Goal: Task Accomplishment & Management: Use online tool/utility

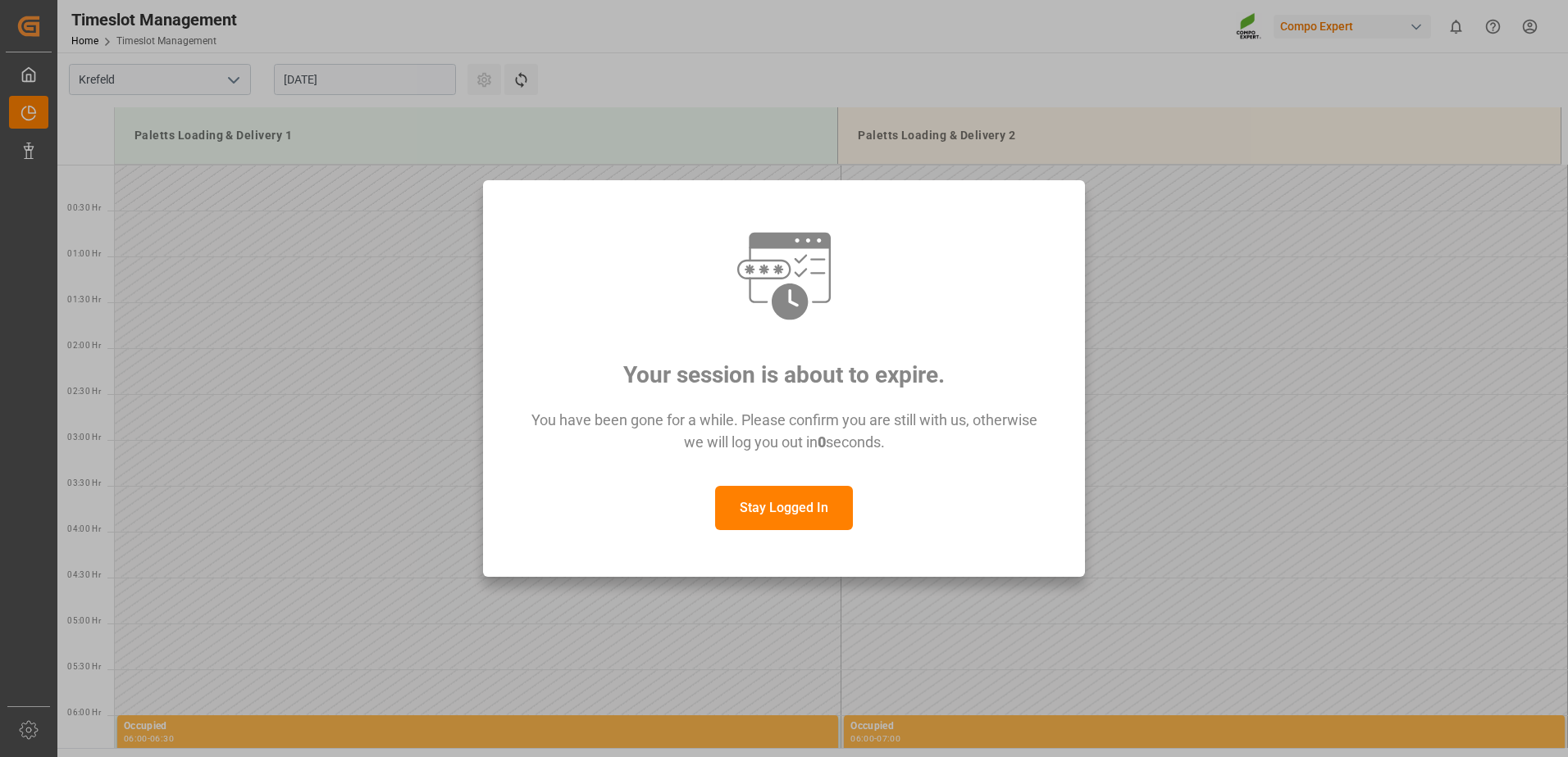
scroll to position [999, 0]
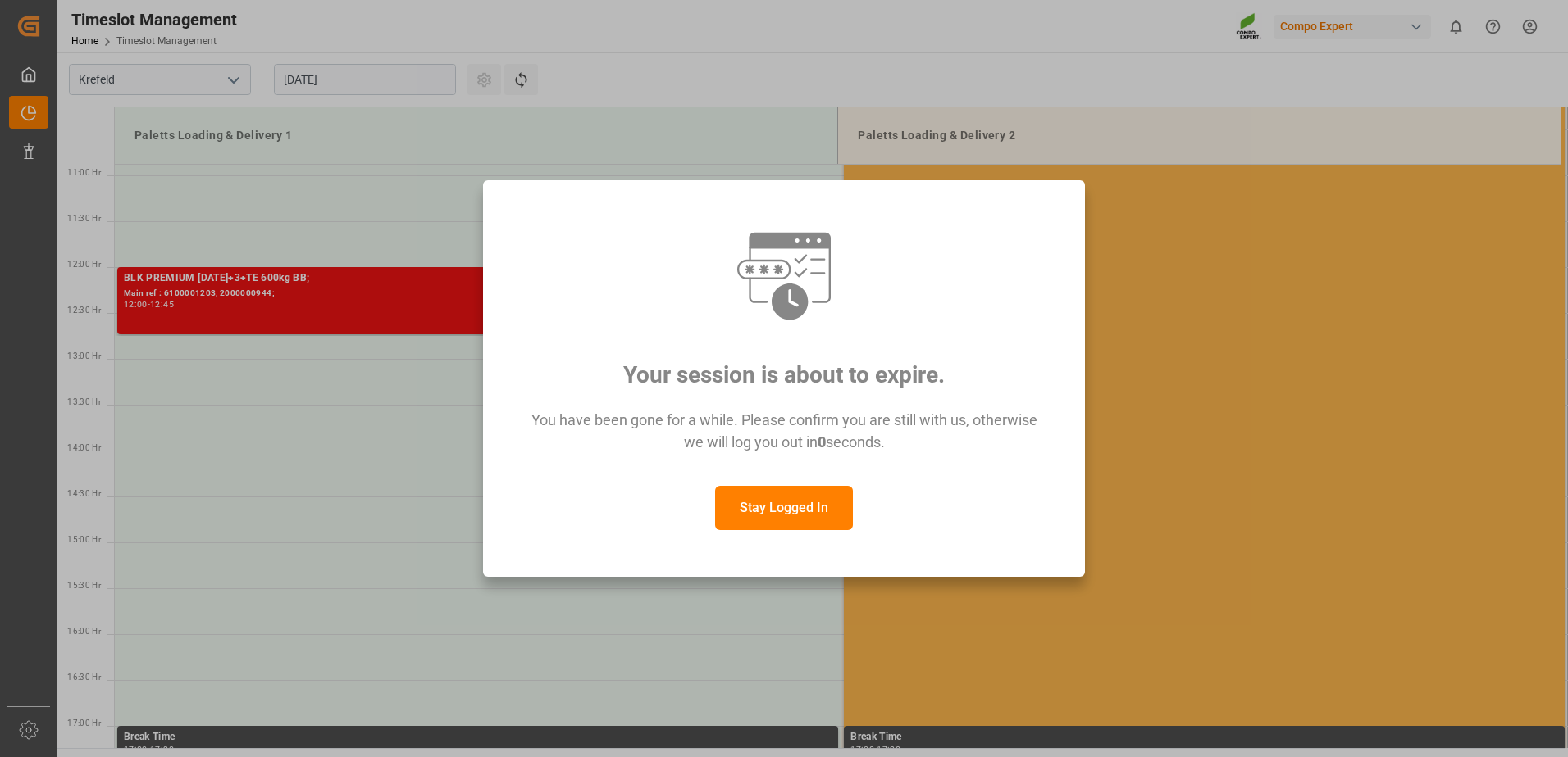
click at [803, 503] on button "Stay Logged In" at bounding box center [784, 508] width 137 height 44
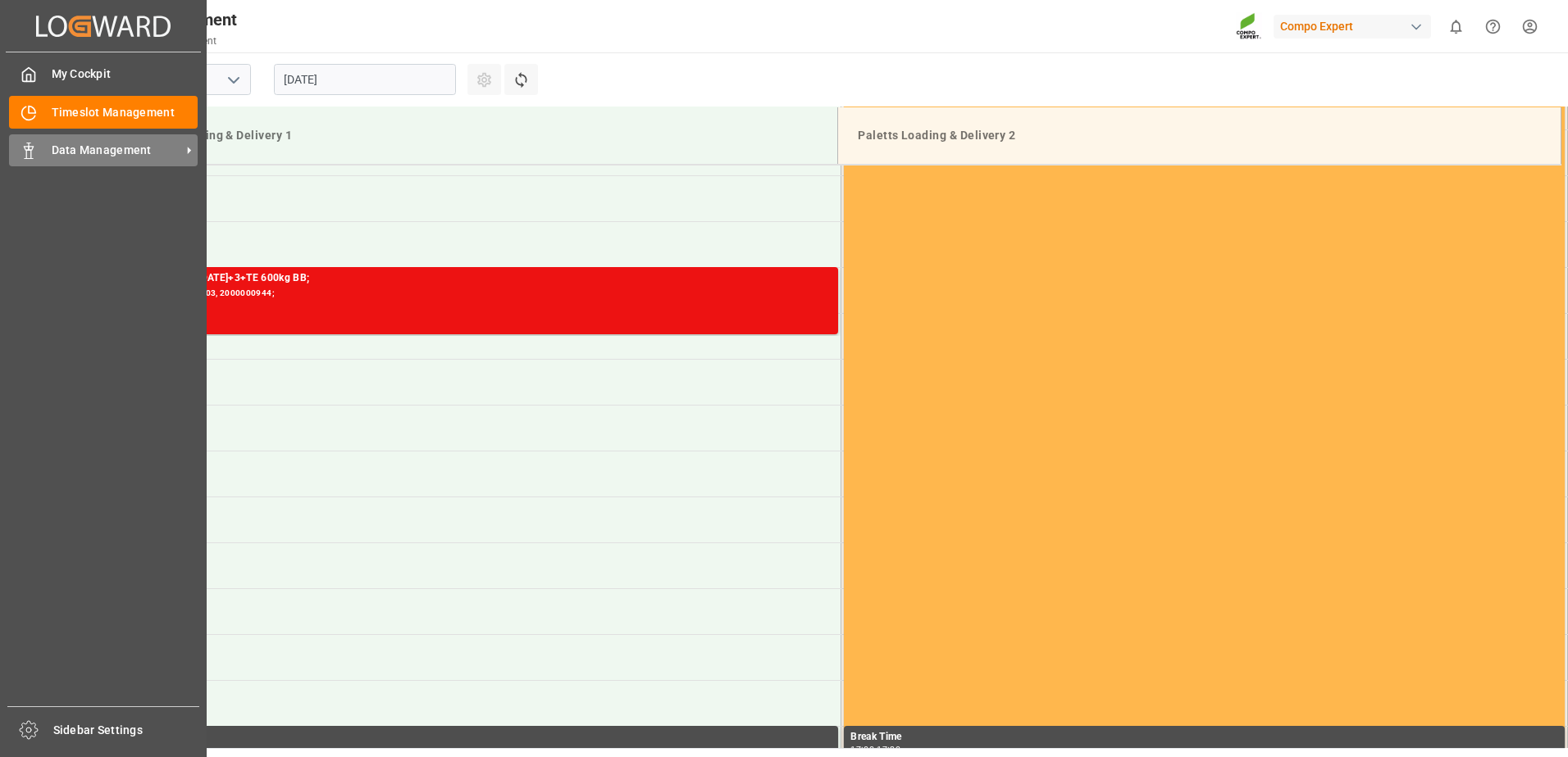
click at [82, 162] on div "Data Management Data Management" at bounding box center [103, 151] width 189 height 32
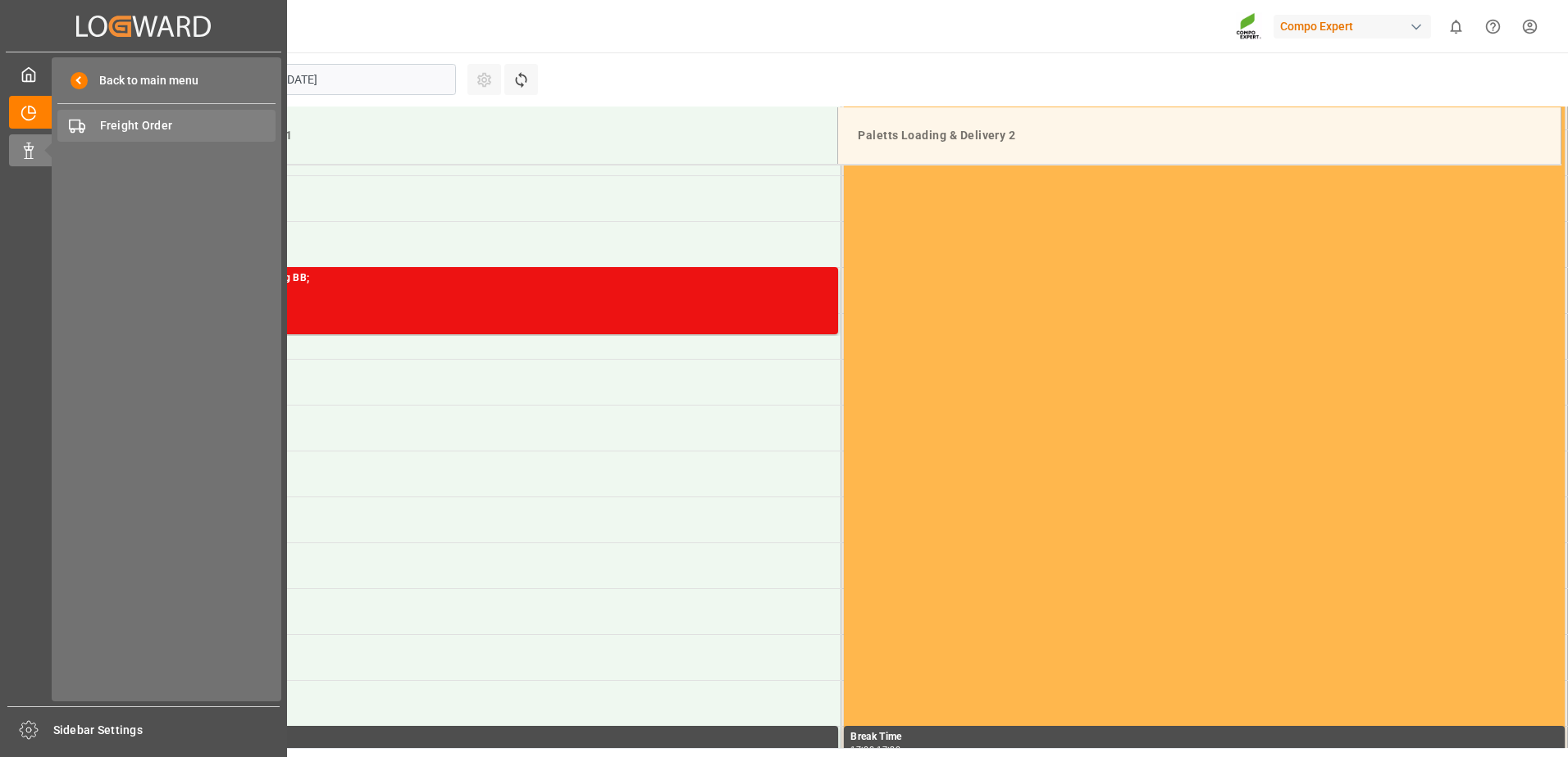
click at [110, 124] on span "Freight Order" at bounding box center [188, 126] width 176 height 17
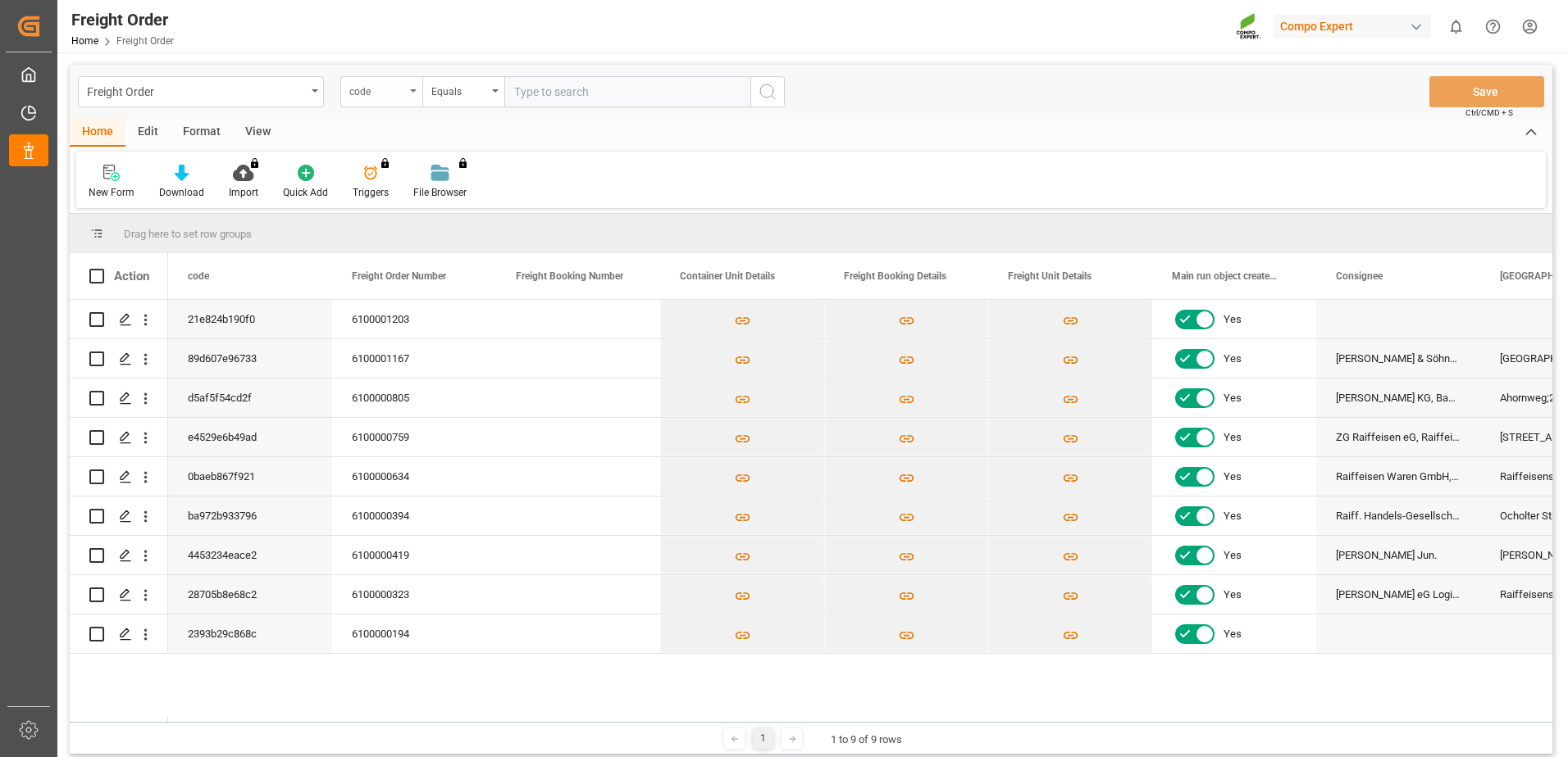
click at [371, 99] on div "code" at bounding box center [382, 92] width 82 height 31
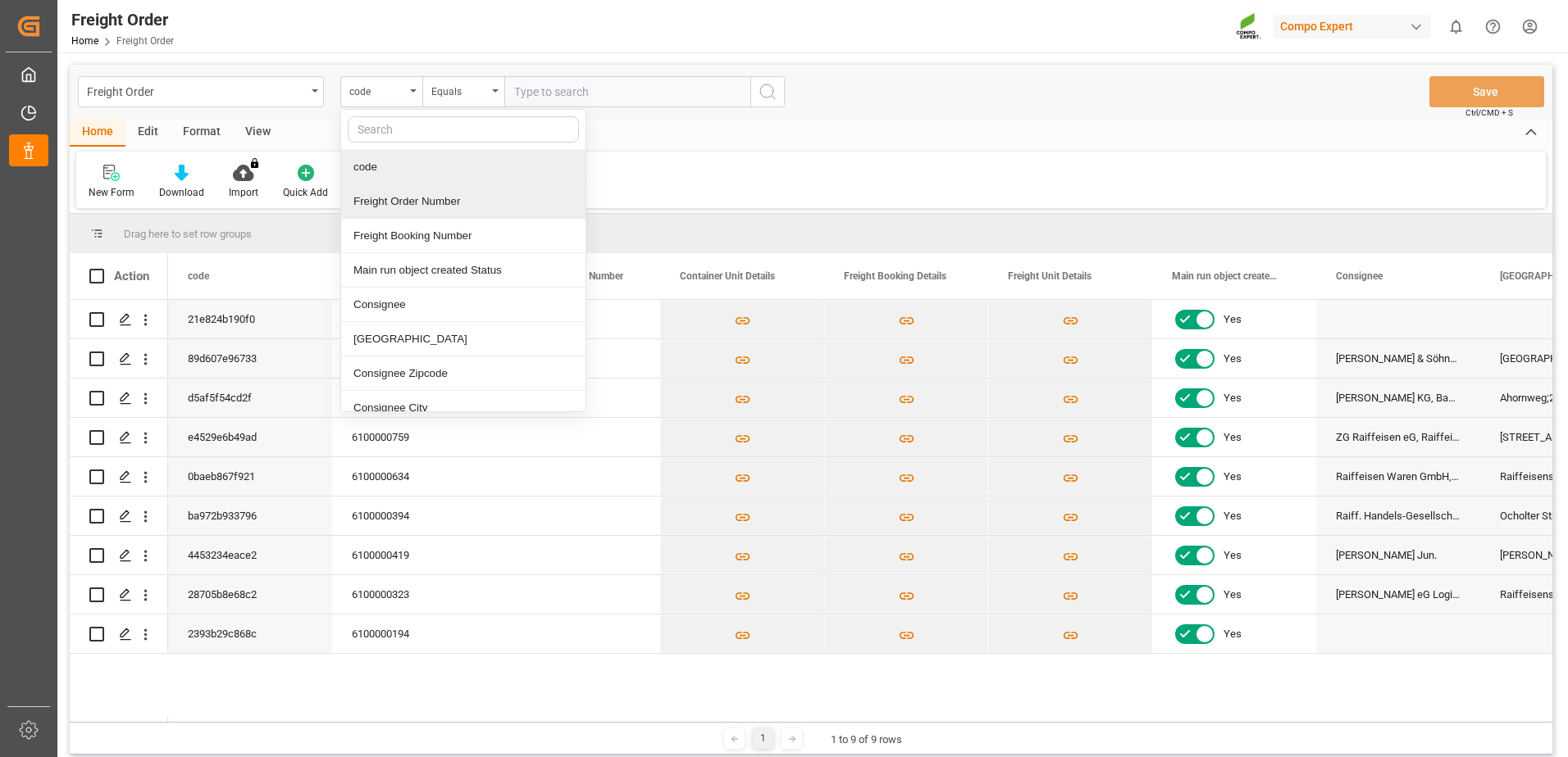
click at [419, 205] on div "Freight Order Number" at bounding box center [464, 201] width 244 height 34
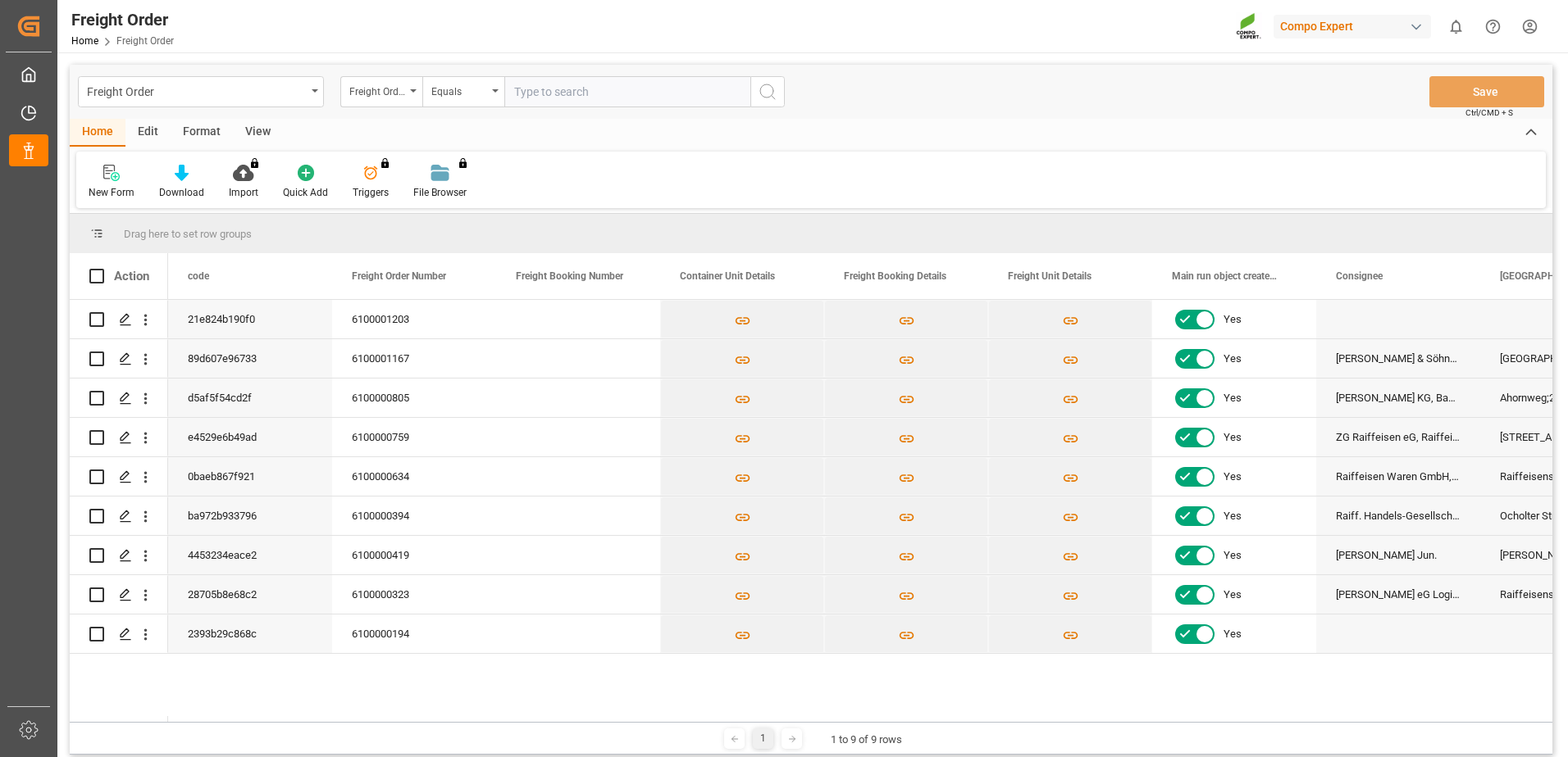
click at [549, 99] on input "text" at bounding box center [628, 92] width 246 height 31
paste input "6100001167"
type input "6100001167"
click at [769, 83] on icon "search button" at bounding box center [767, 92] width 20 height 20
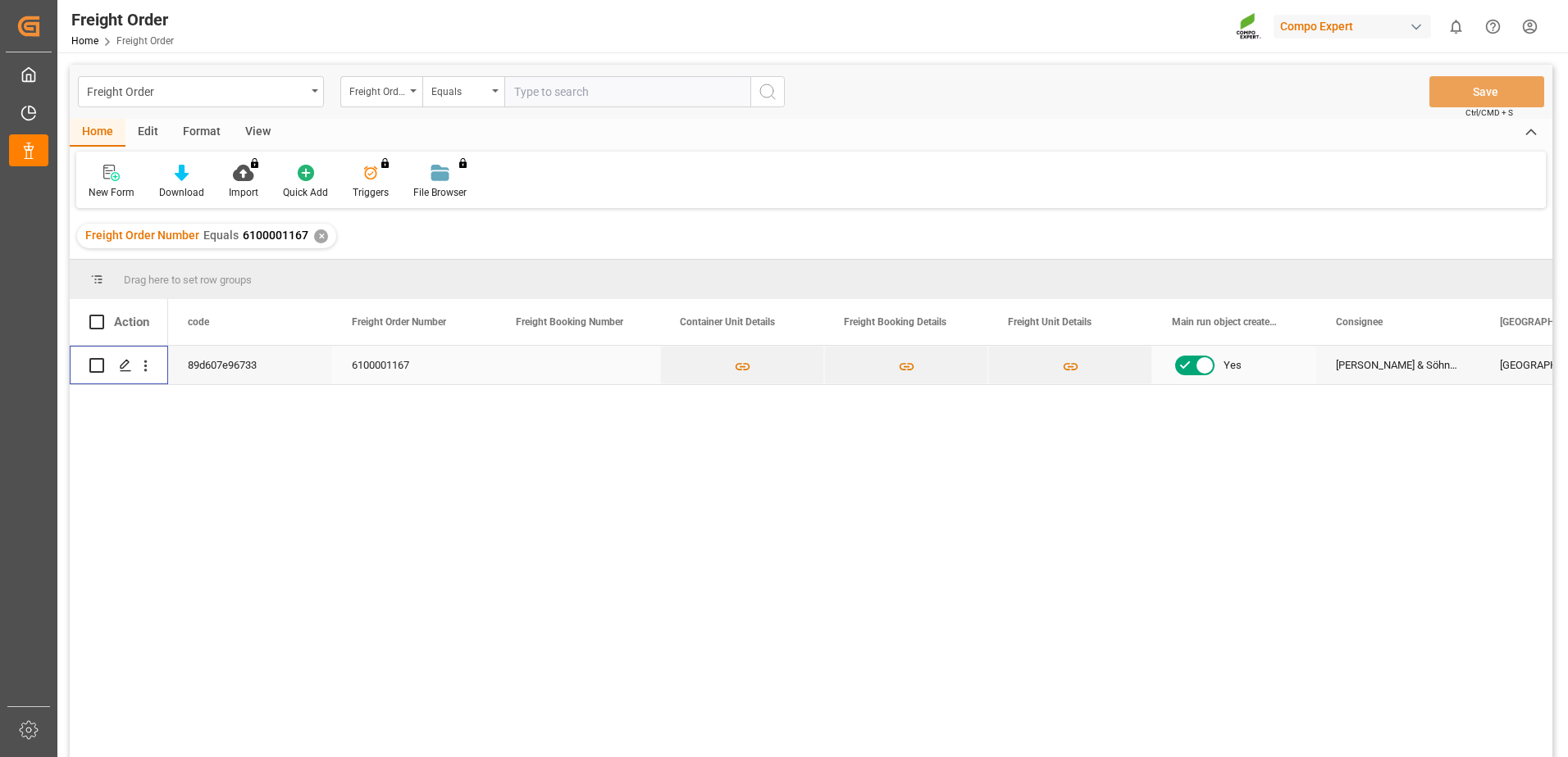
click at [96, 362] on input "Press Space to toggle row selection (unchecked)" at bounding box center [96, 365] width 14 height 14
checkbox input "true"
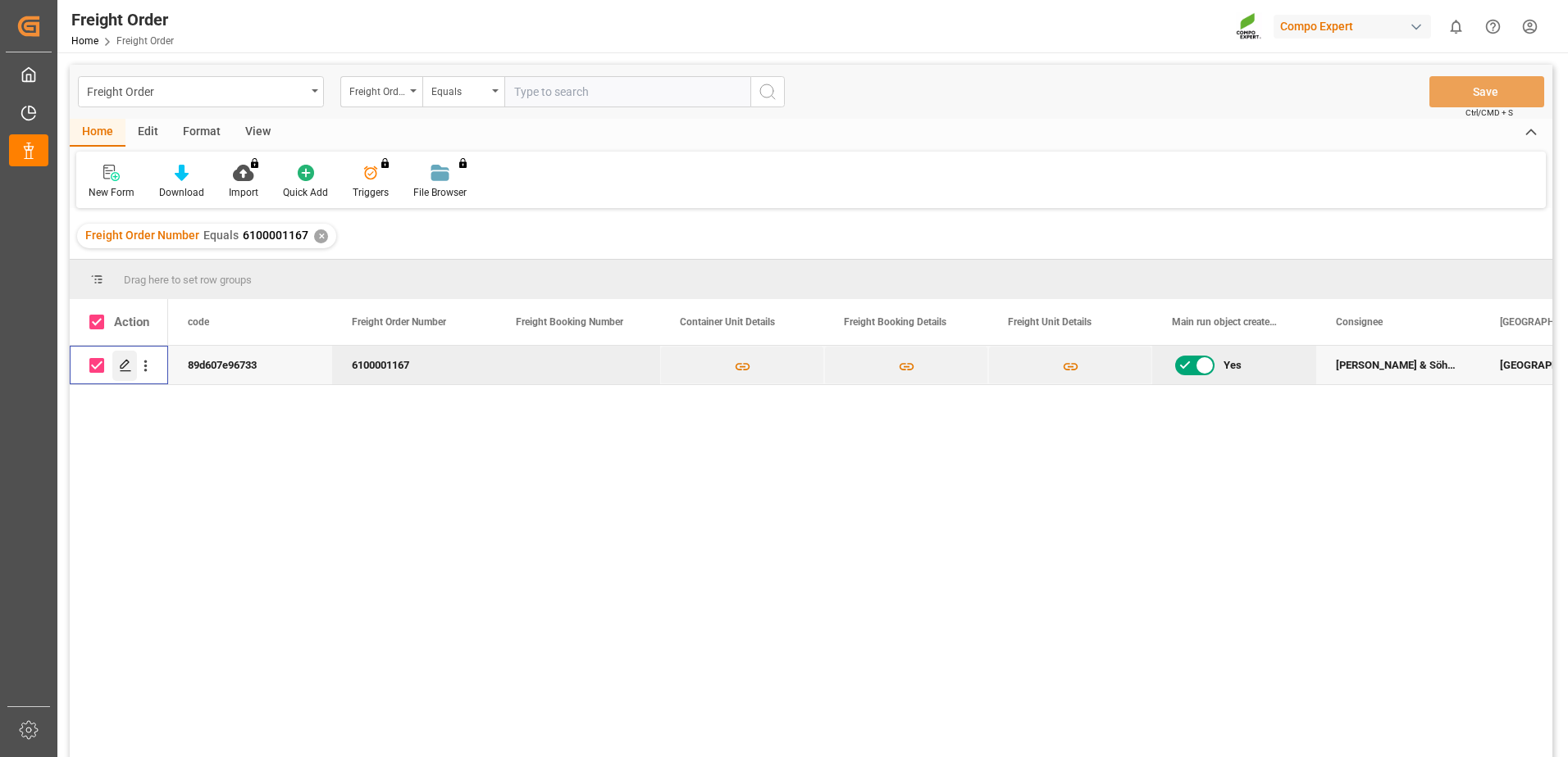
click at [120, 365] on icon "Press SPACE to deselect this row." at bounding box center [126, 365] width 13 height 13
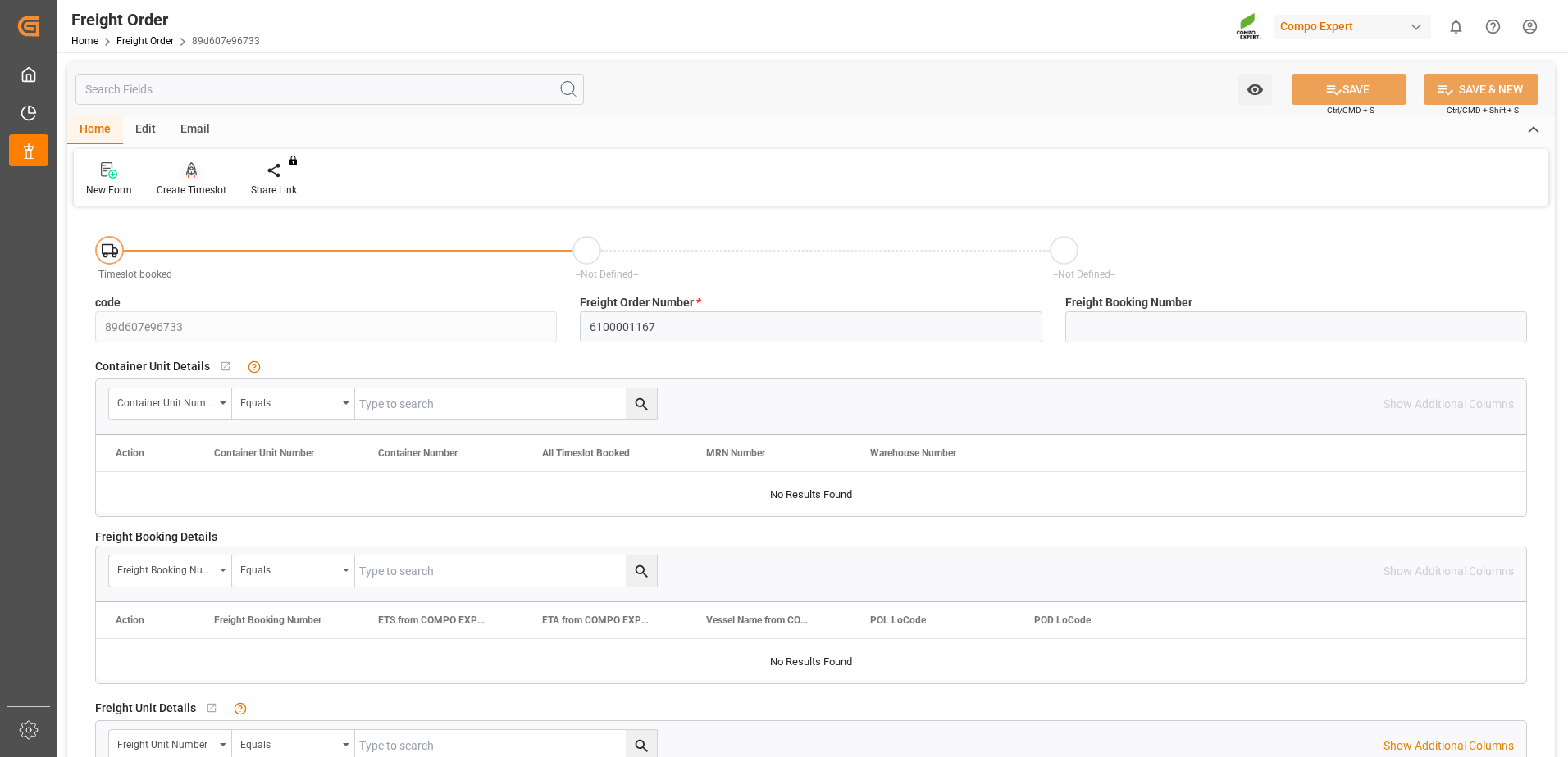
click at [190, 184] on div "Create Timeslot" at bounding box center [191, 190] width 70 height 14
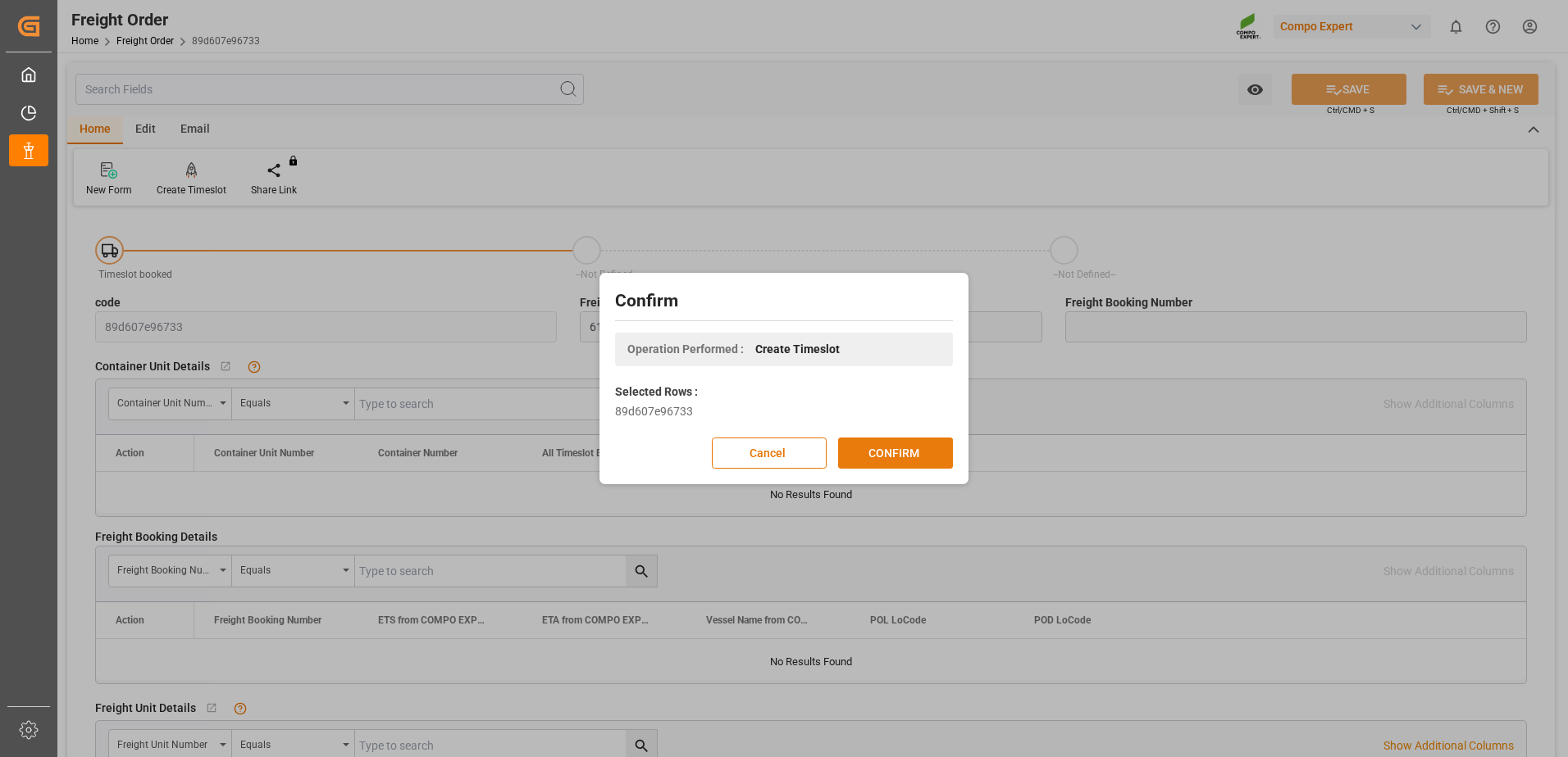
click at [861, 460] on button "CONFIRM" at bounding box center [895, 453] width 114 height 31
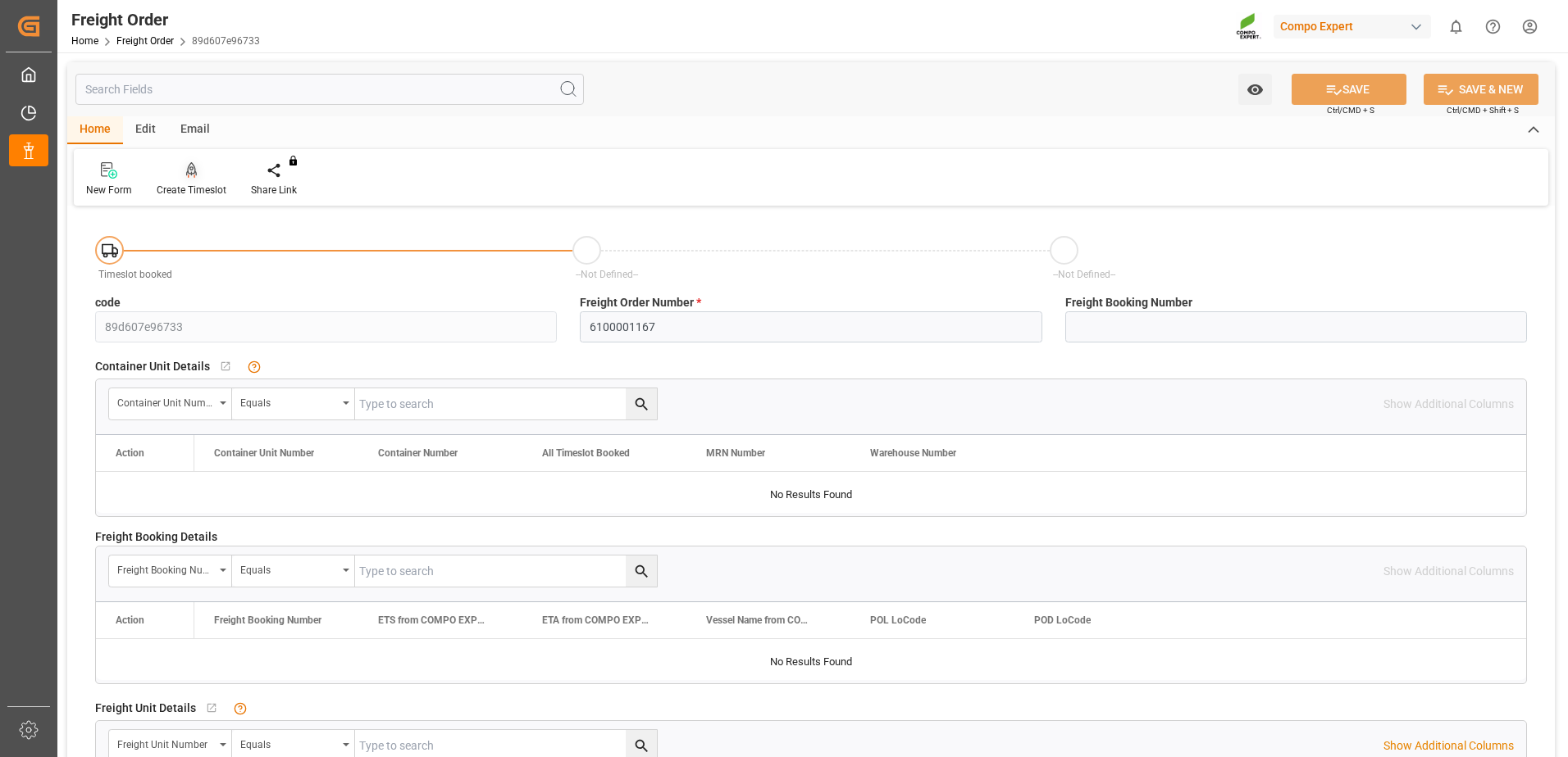
click at [192, 183] on div "Create Timeslot" at bounding box center [191, 190] width 70 height 14
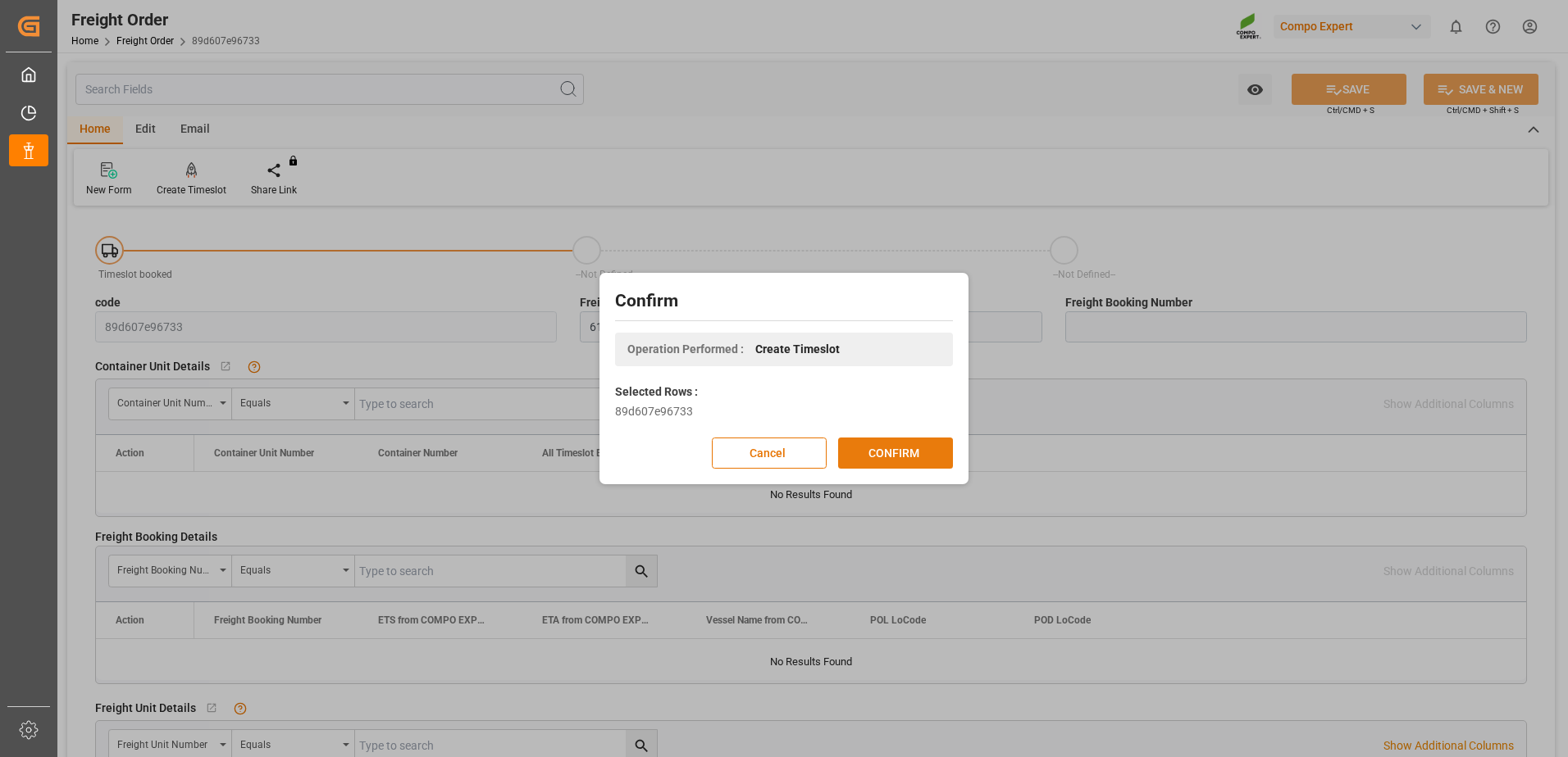
click at [935, 464] on button "CONFIRM" at bounding box center [895, 453] width 114 height 31
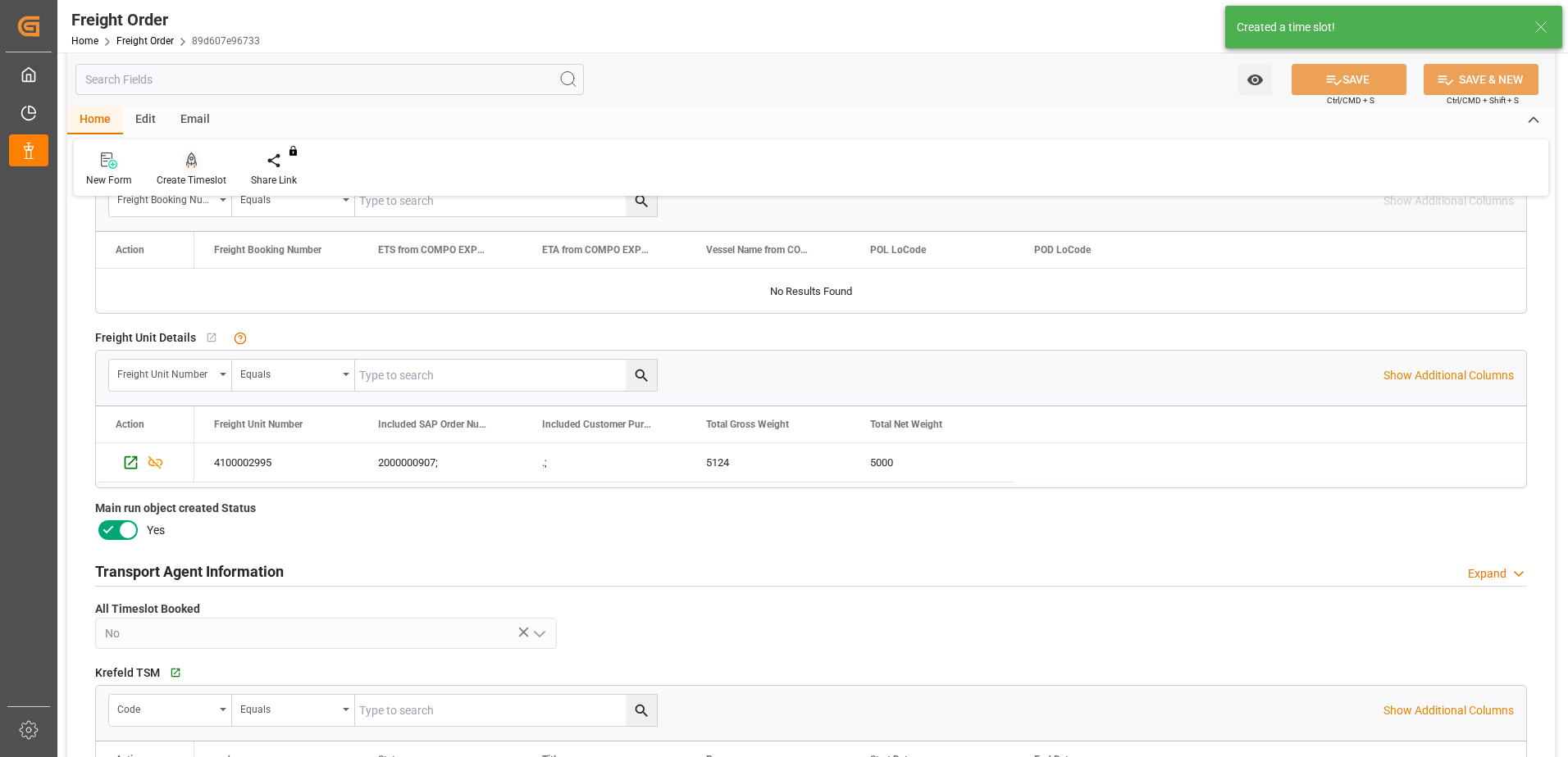
scroll to position [410, 0]
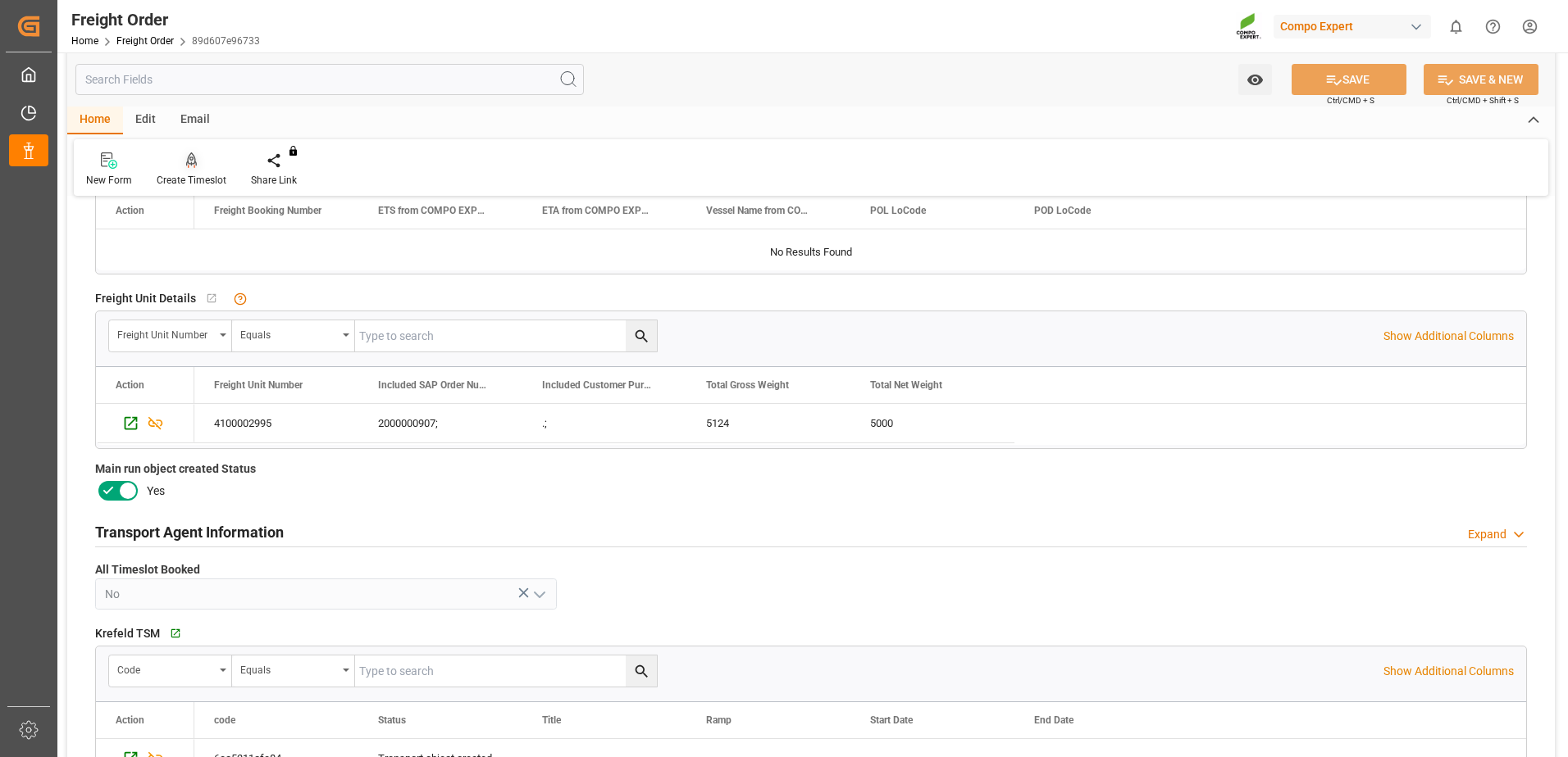
click at [183, 156] on div at bounding box center [191, 160] width 70 height 17
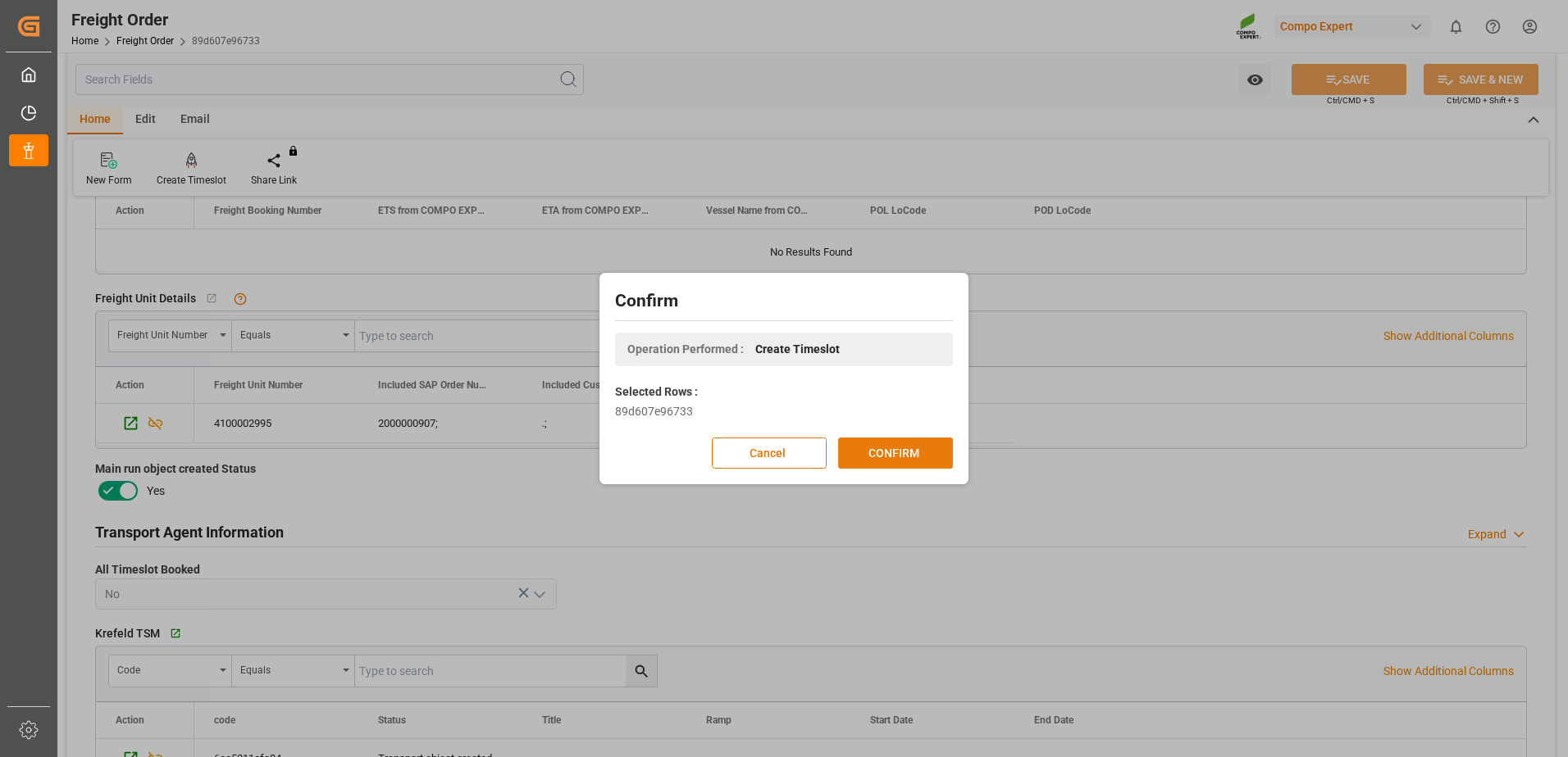
click at [891, 452] on button "CONFIRM" at bounding box center [895, 453] width 114 height 31
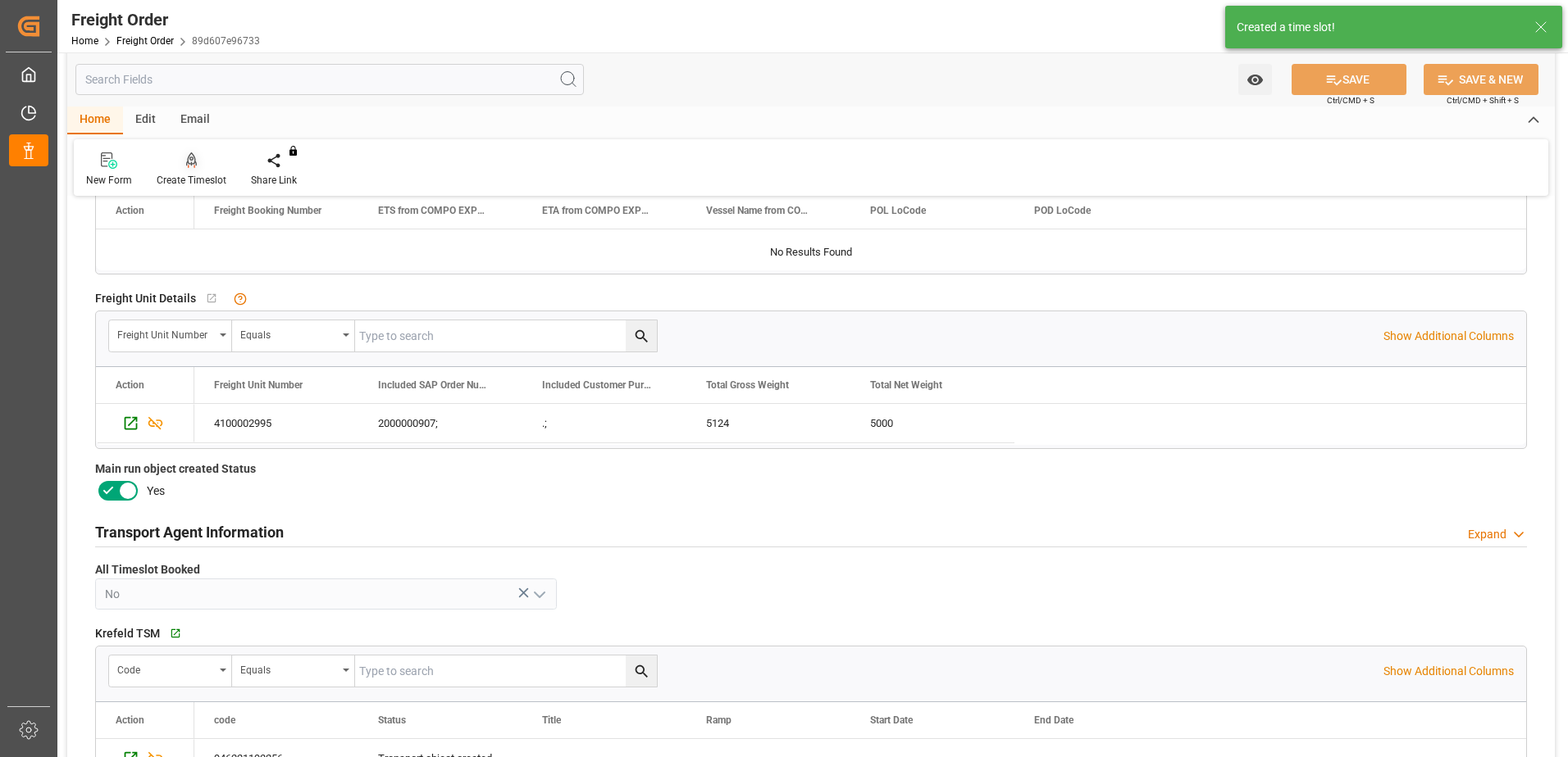
click at [201, 178] on div "Create Timeslot" at bounding box center [191, 179] width 70 height 14
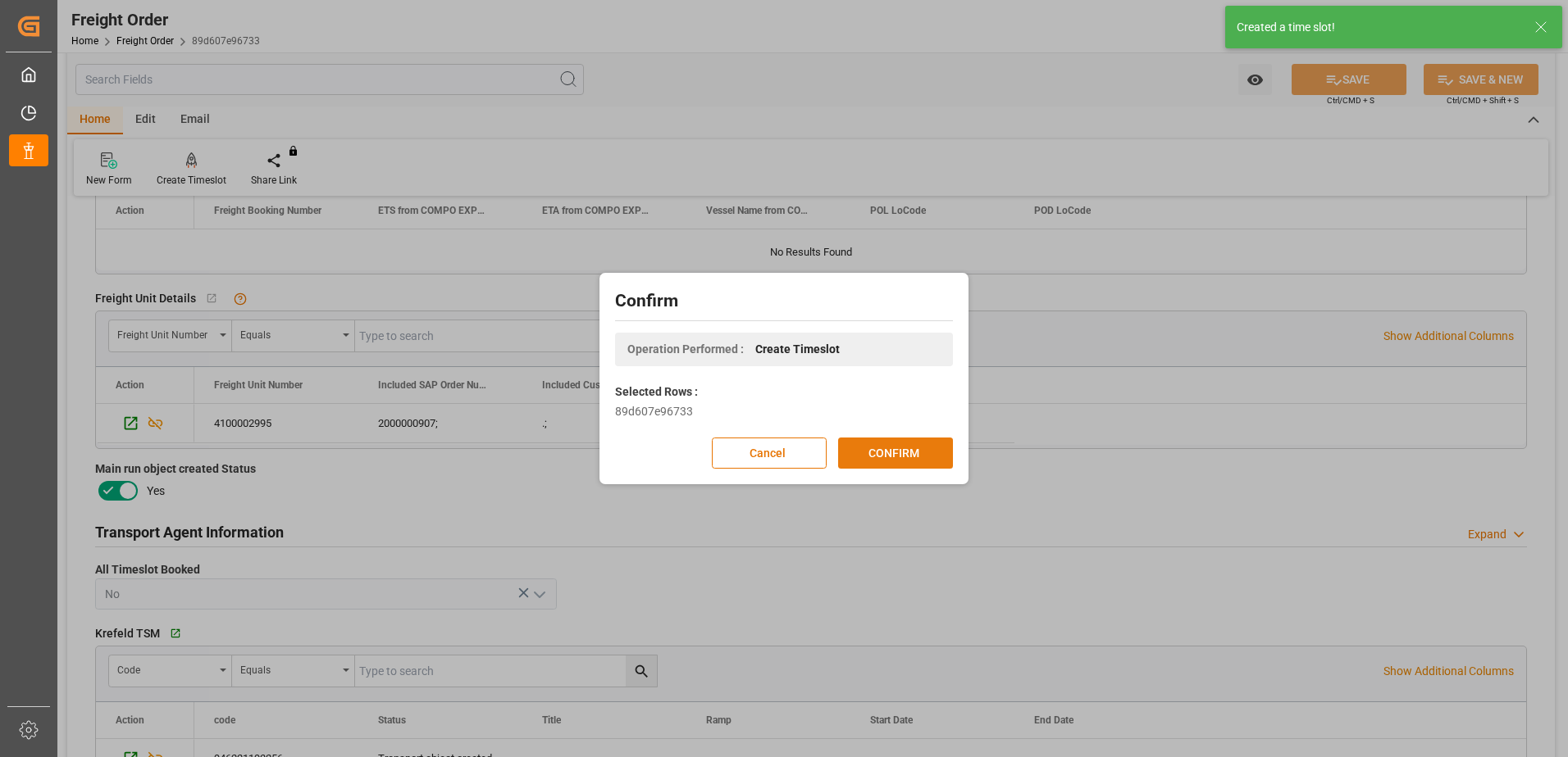
click at [904, 444] on button "CONFIRM" at bounding box center [895, 453] width 114 height 31
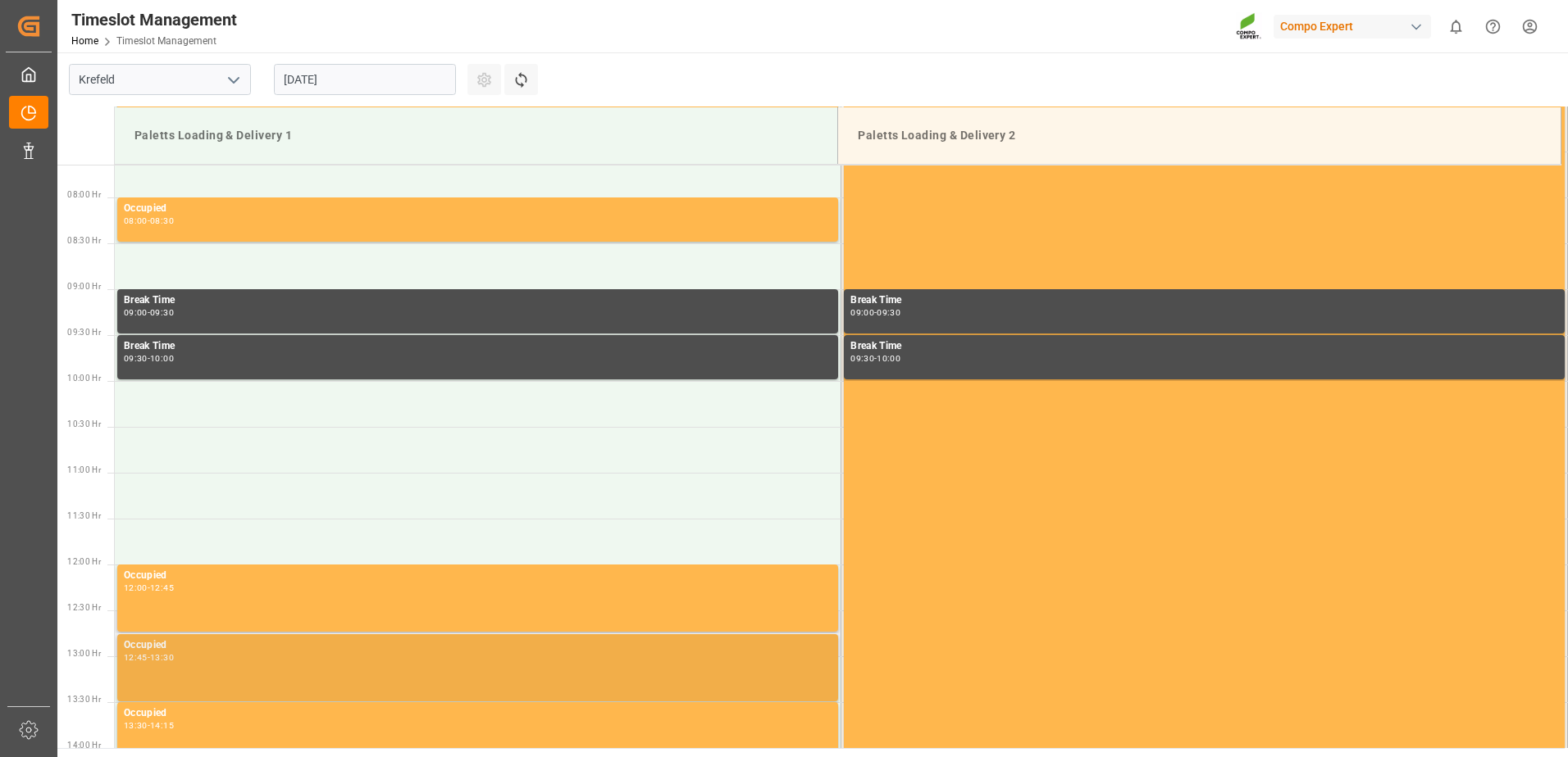
scroll to position [671, 0]
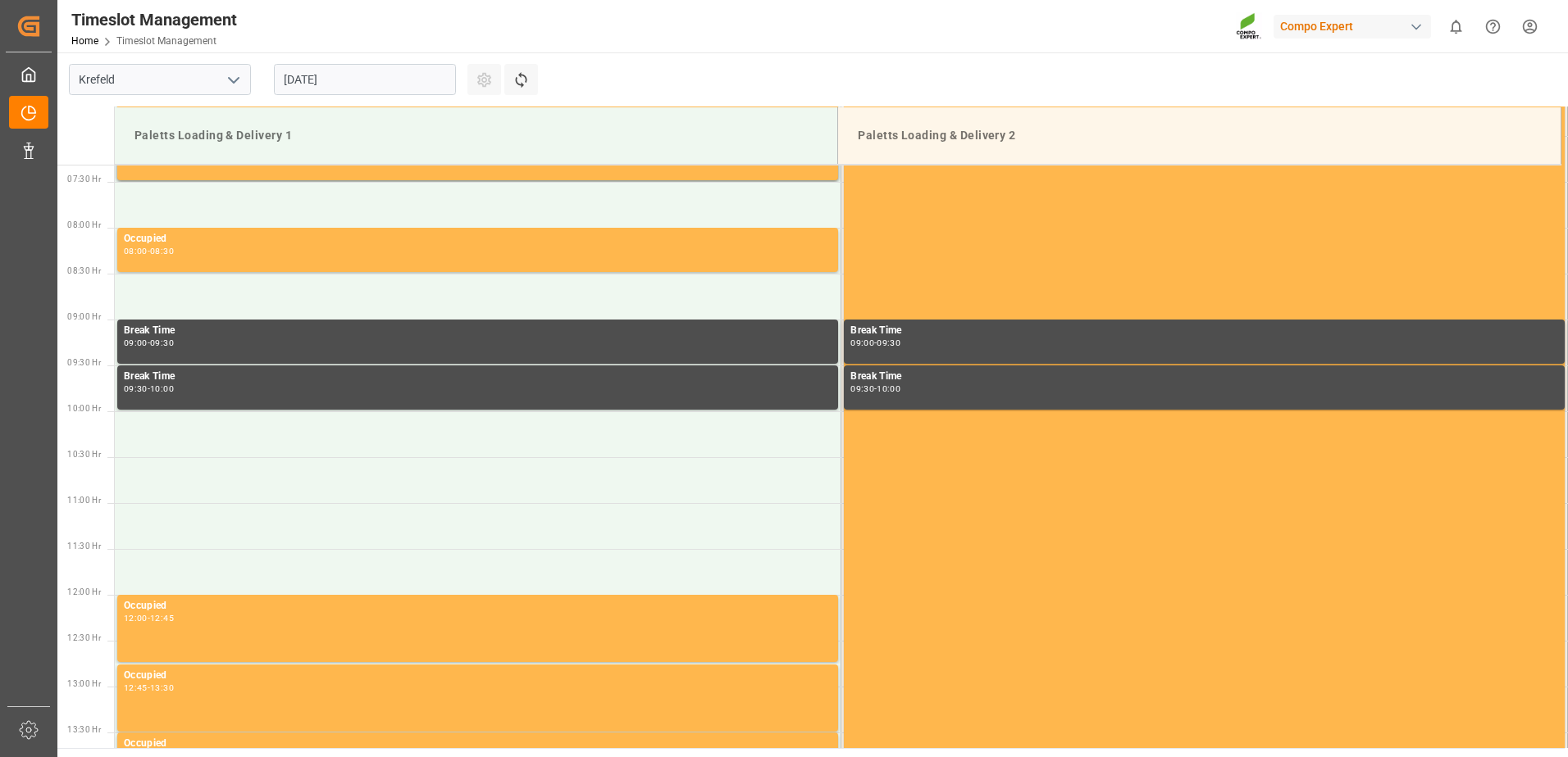
click at [425, 80] on input "[DATE]" at bounding box center [364, 79] width 182 height 31
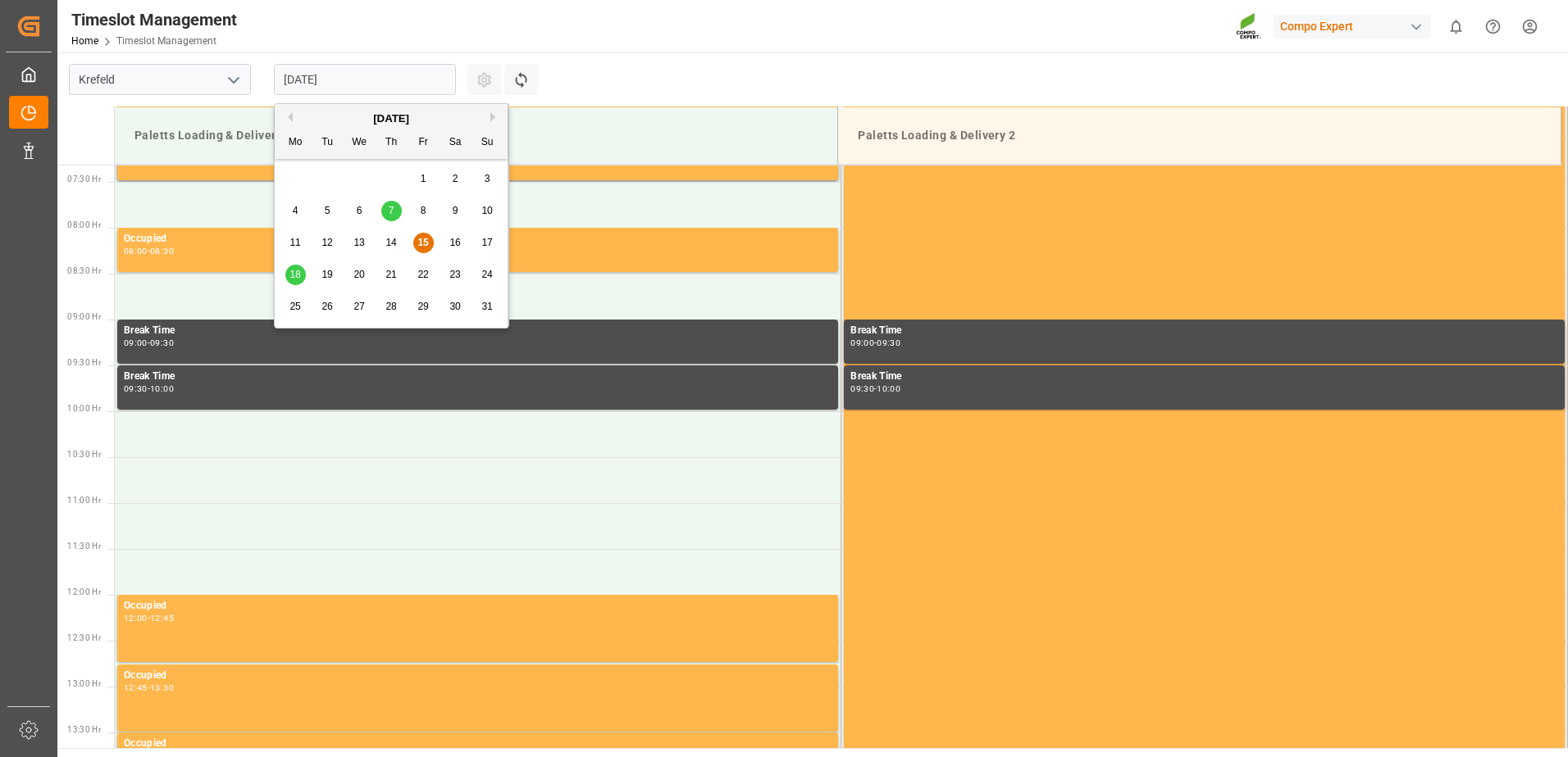
click at [296, 281] on div "18" at bounding box center [295, 276] width 20 height 20
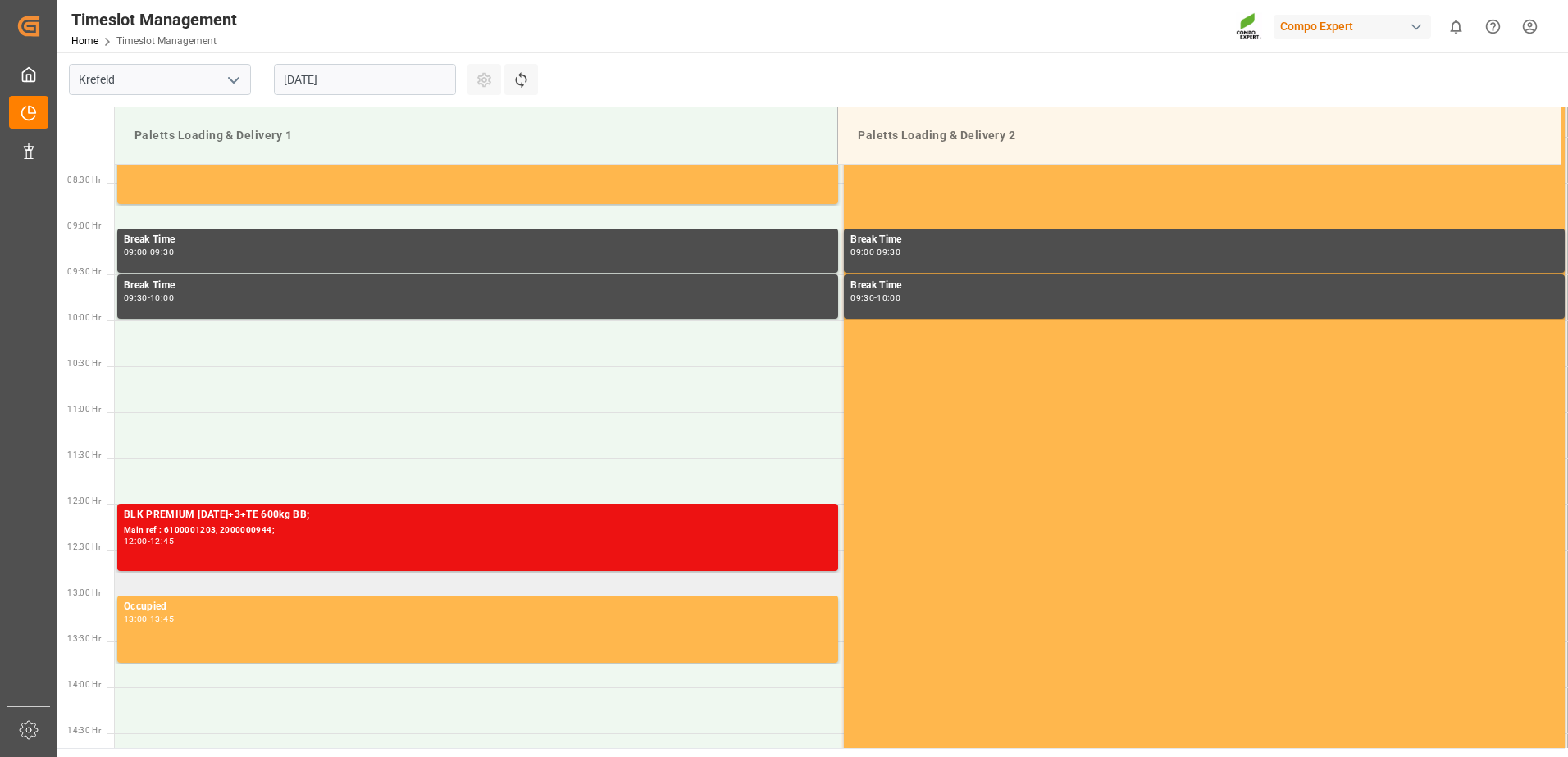
scroll to position [753, 0]
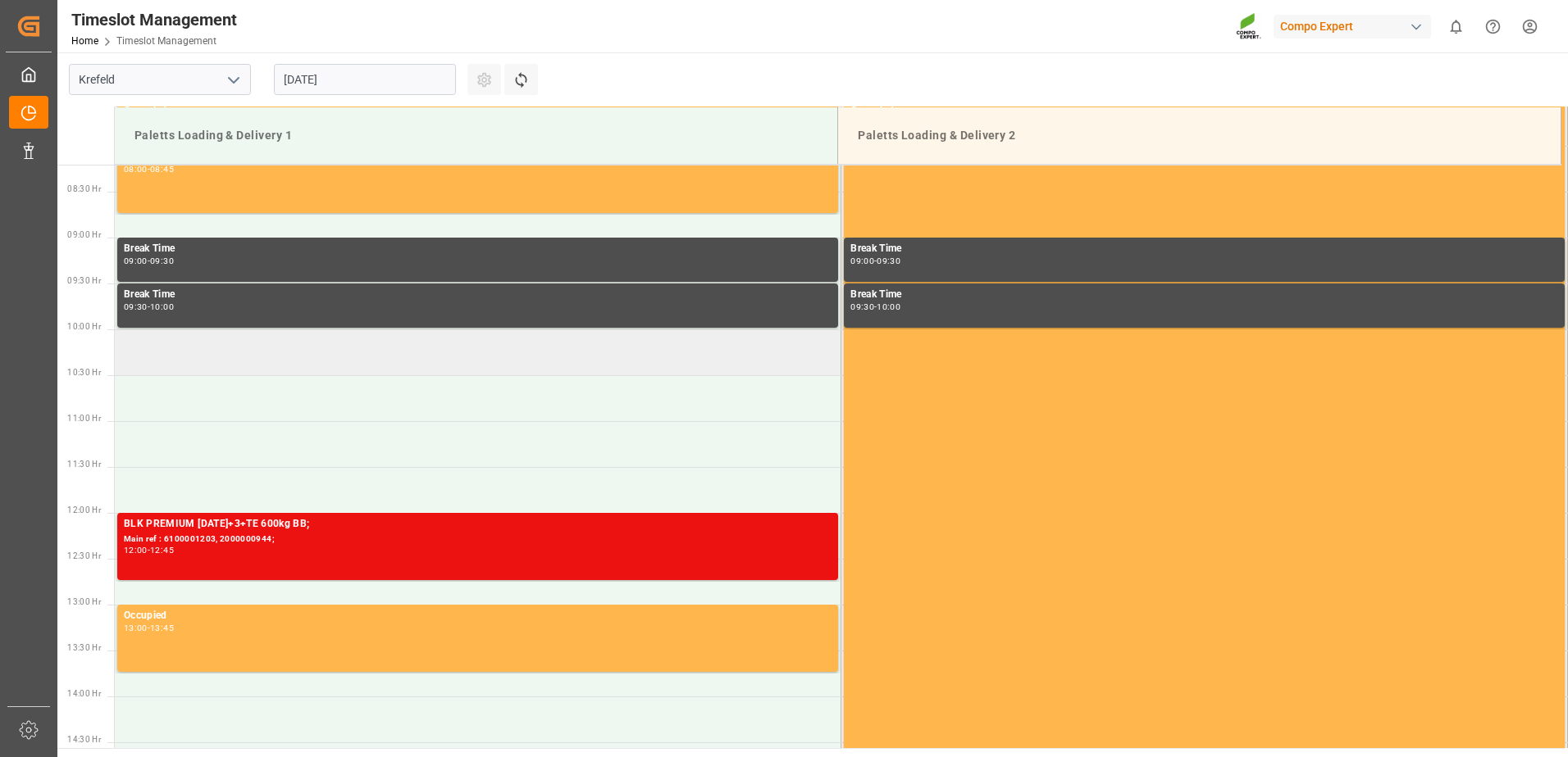
click at [366, 364] on td at bounding box center [478, 353] width 727 height 46
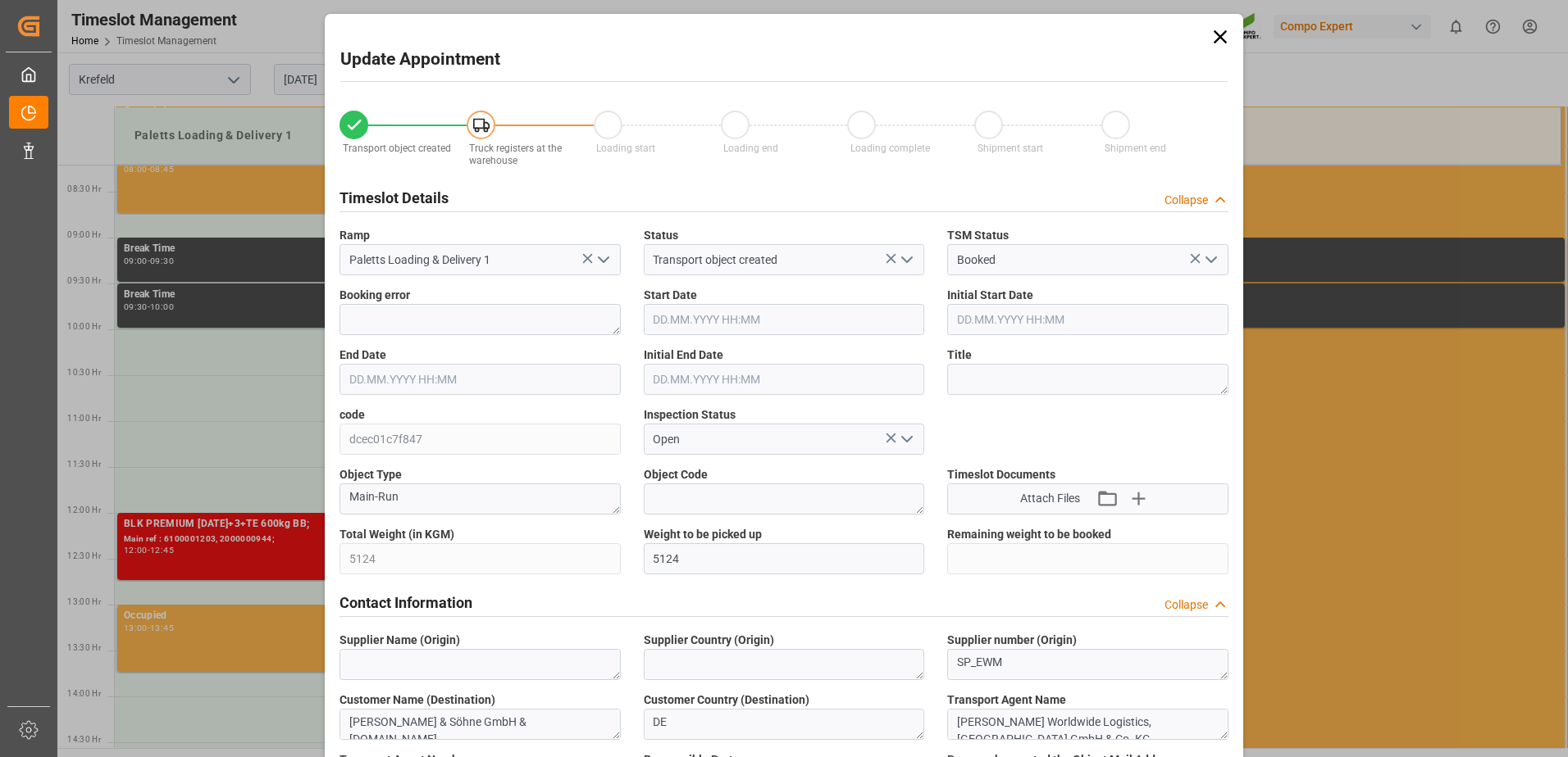
type input "[DATE] 10:00"
type input "[DATE] 10:30"
type input "[DATE] 11:34"
type input "[DATE] 10:10"
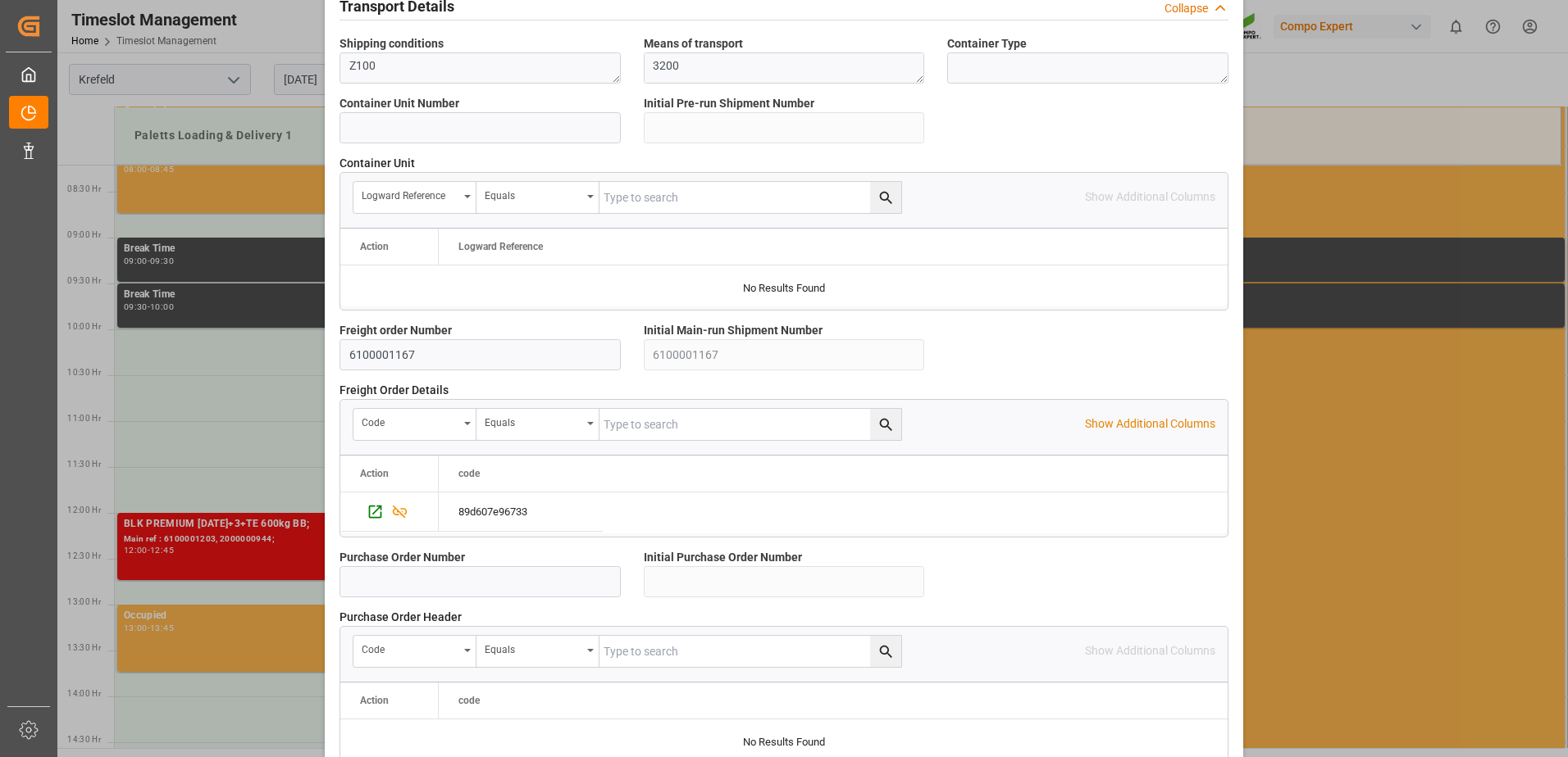
scroll to position [1408, 0]
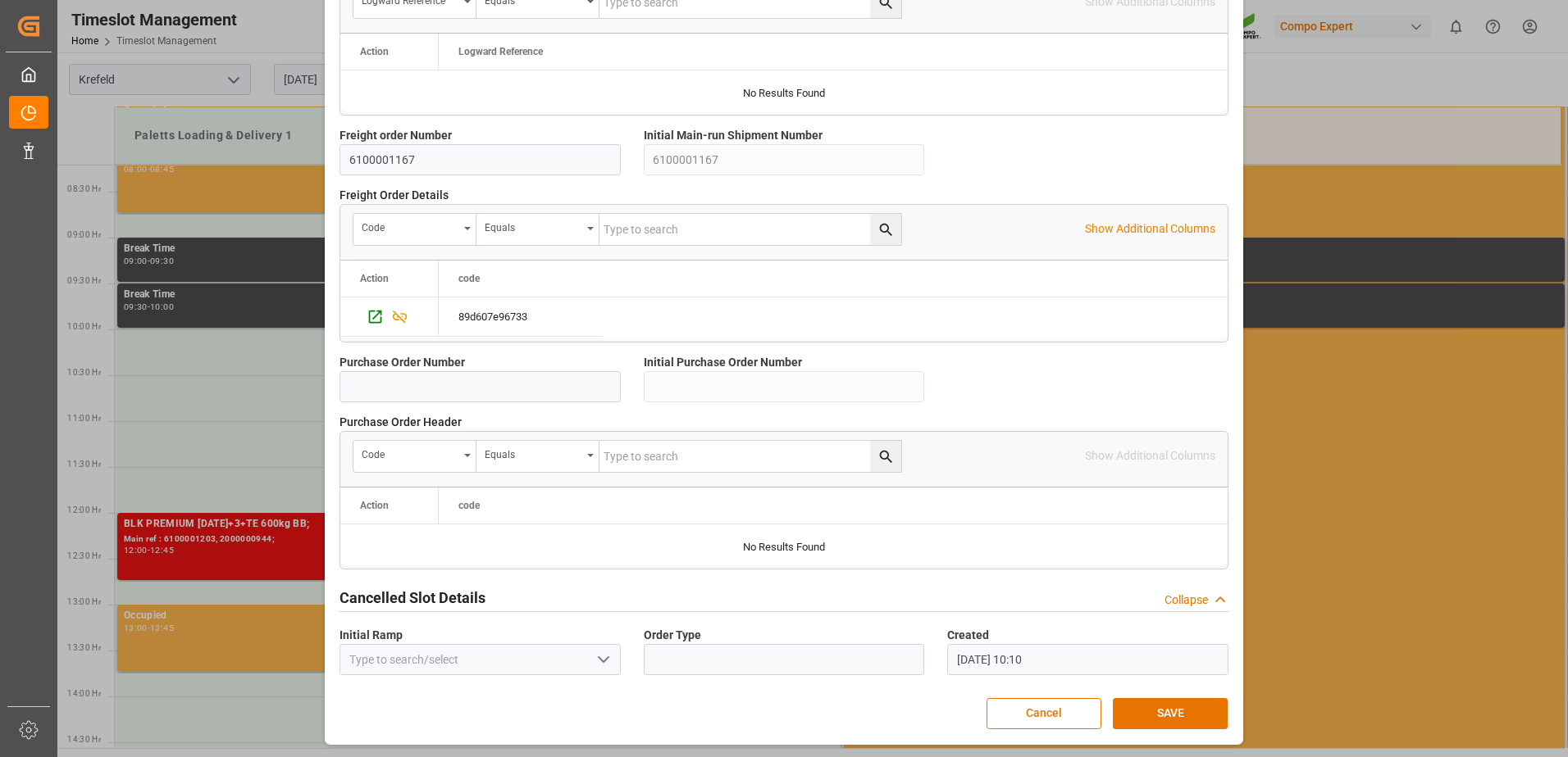
click at [1163, 703] on button "SAVE" at bounding box center [1169, 713] width 114 height 31
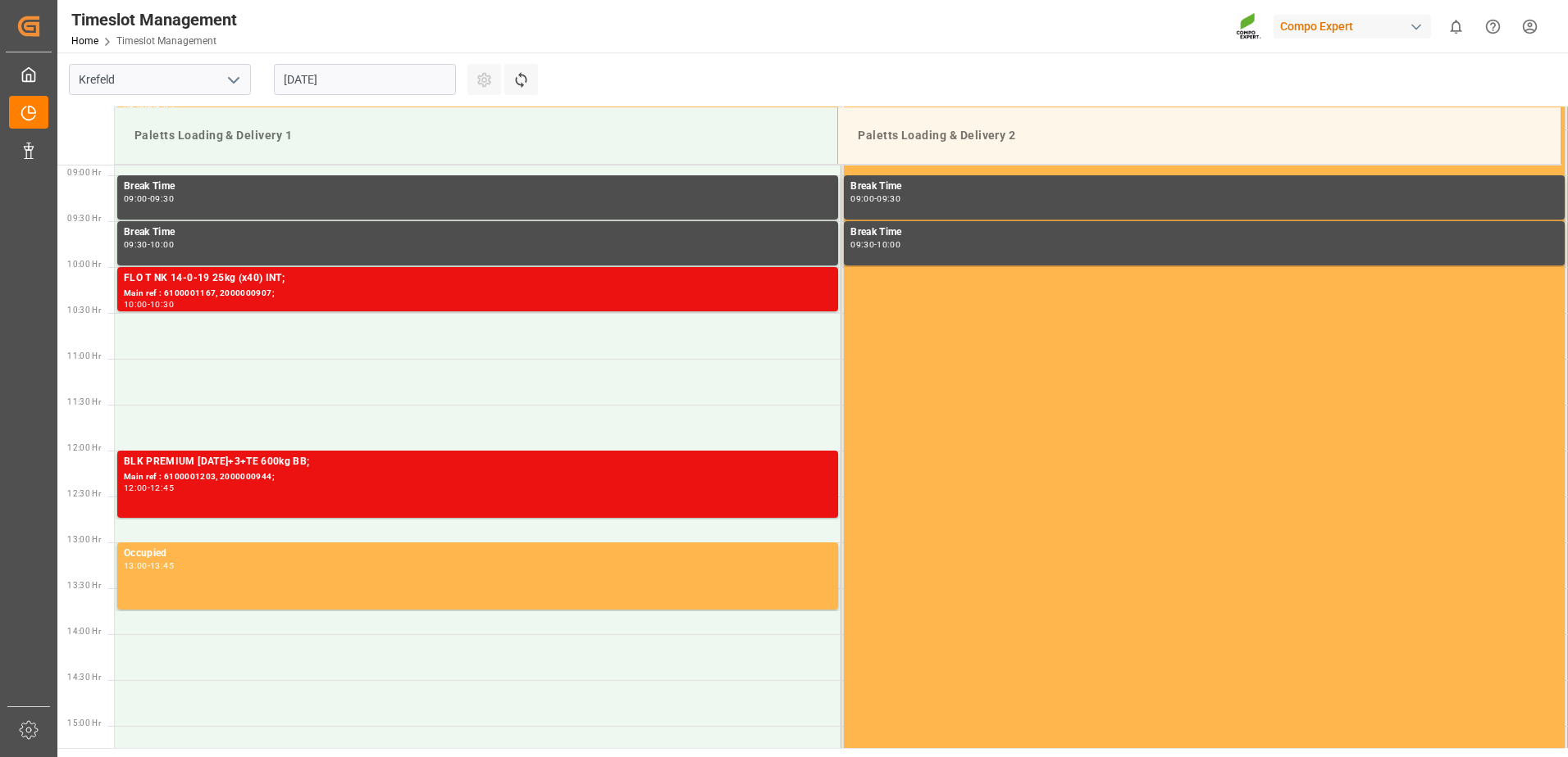
scroll to position [815, 0]
